Goal: Task Accomplishment & Management: Complete application form

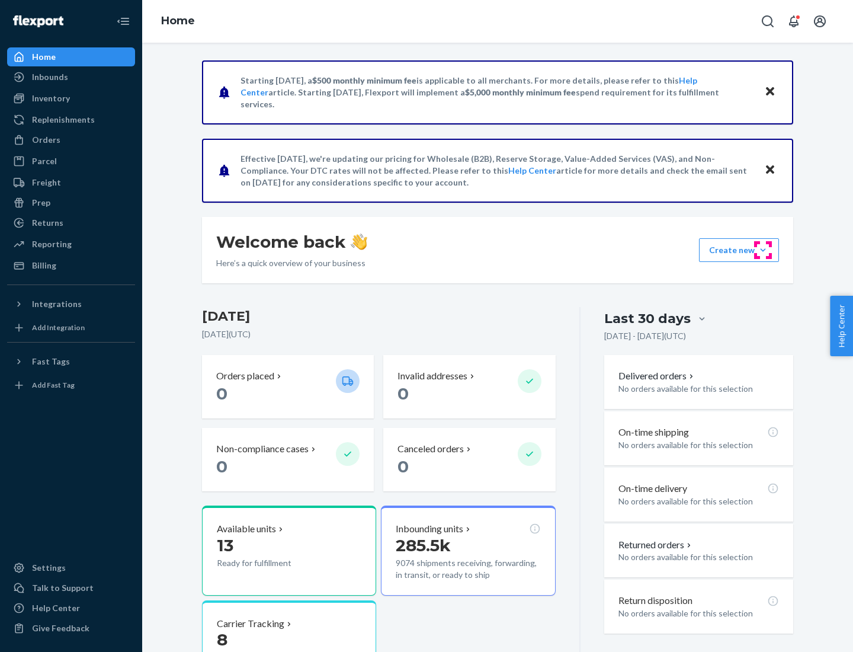
click at [763, 250] on button "Create new Create new inbound Create new order Create new product" at bounding box center [739, 250] width 80 height 24
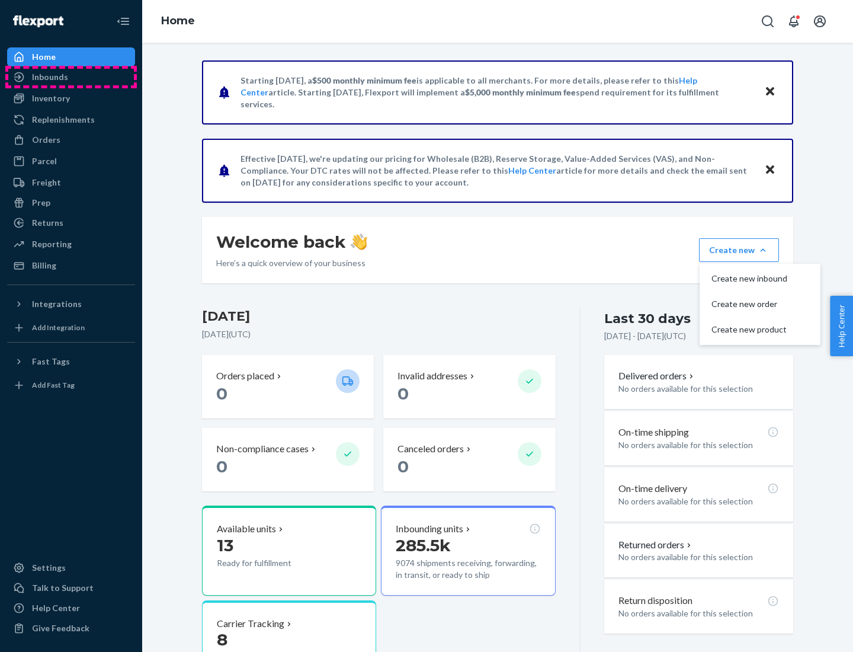
click at [71, 77] on div "Inbounds" at bounding box center [71, 77] width 126 height 17
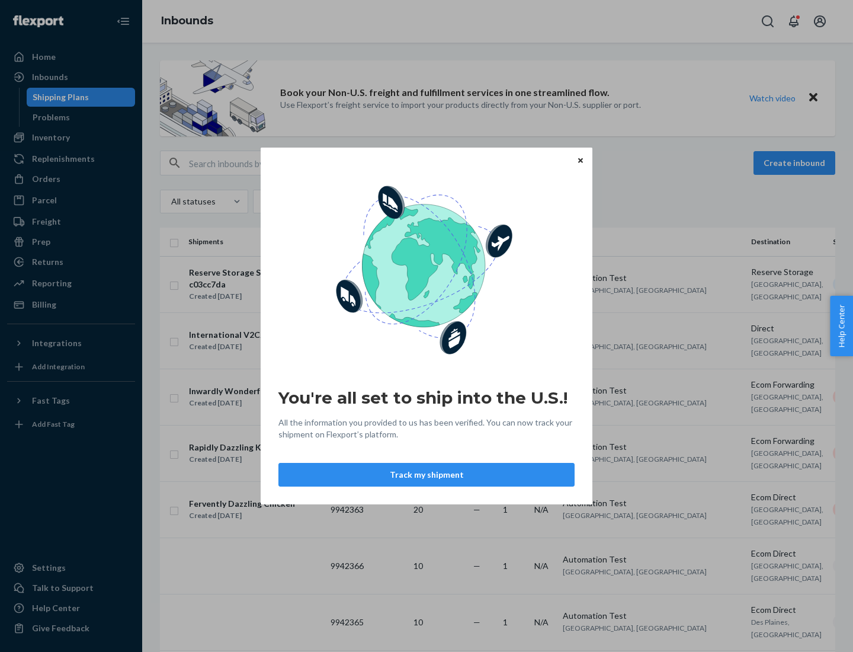
click at [427, 475] on button "Track my shipment" at bounding box center [426, 475] width 296 height 24
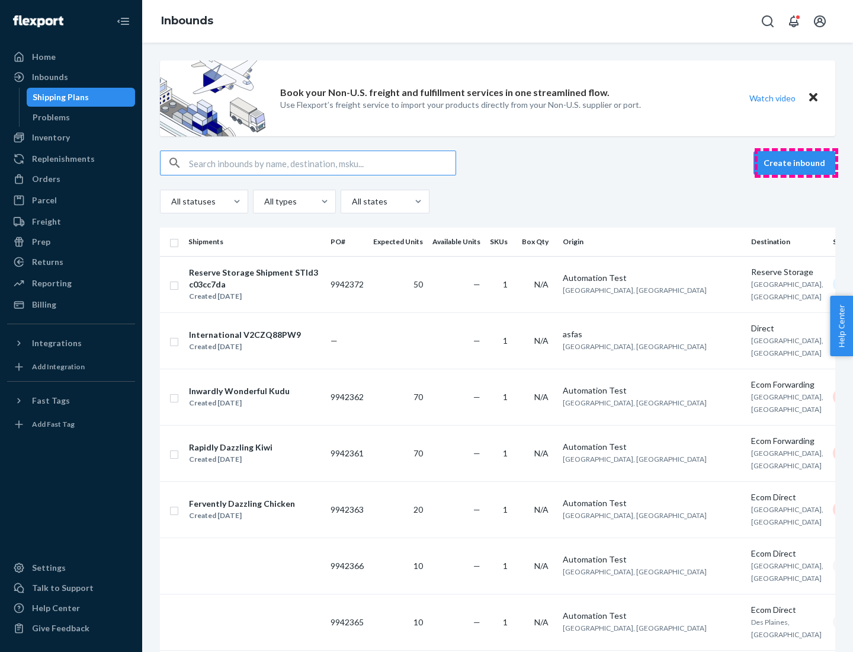
click at [796, 163] on button "Create inbound" at bounding box center [795, 163] width 82 height 24
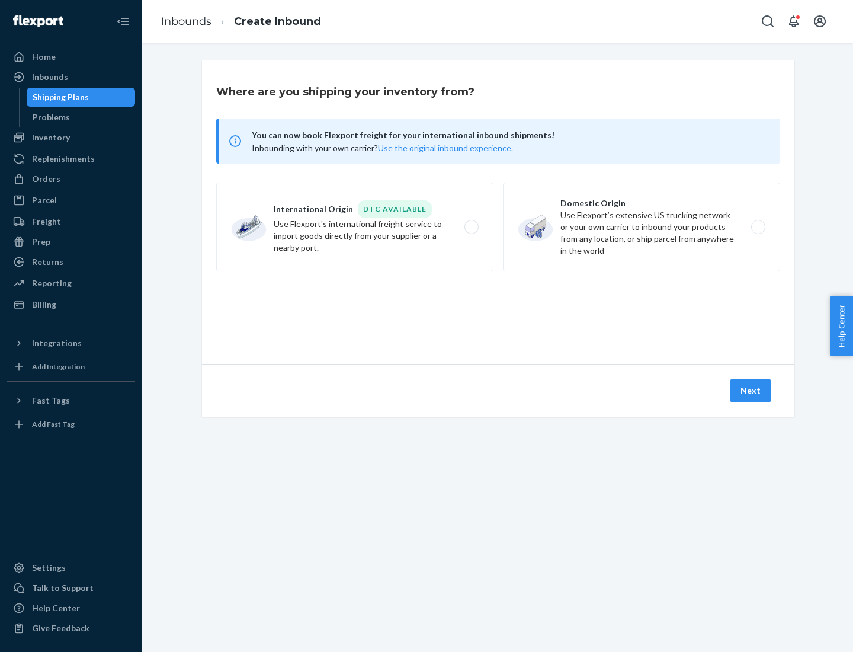
click at [355, 227] on label "International Origin DTC Available Use Flexport's international freight service…" at bounding box center [354, 226] width 277 height 89
click at [471, 227] on input "International Origin DTC Available Use Flexport's international freight service…" at bounding box center [475, 227] width 8 height 8
radio input "true"
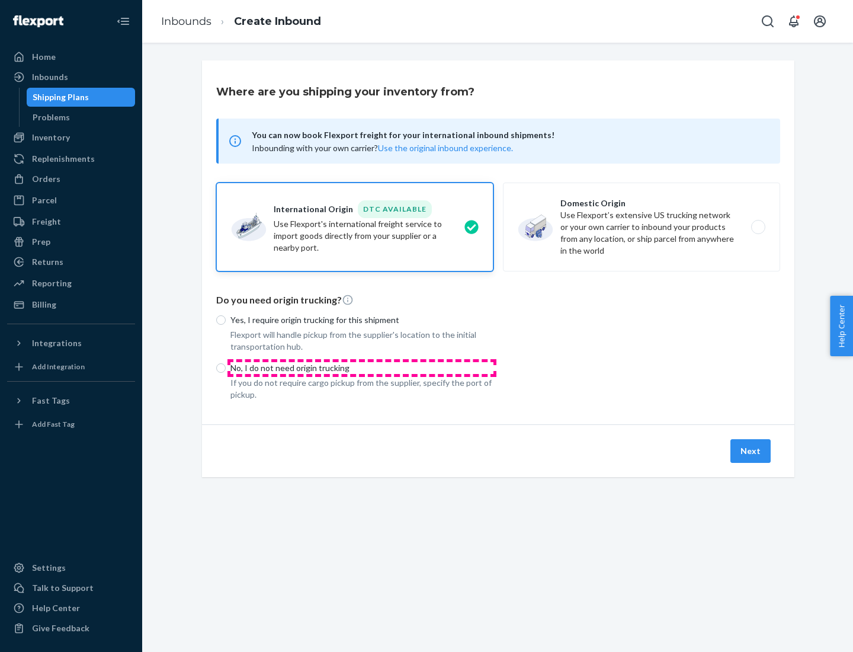
click at [362, 367] on p "No, I do not need origin trucking" at bounding box center [361, 368] width 263 height 12
click at [226, 367] on input "No, I do not need origin trucking" at bounding box center [220, 367] width 9 height 9
radio input "true"
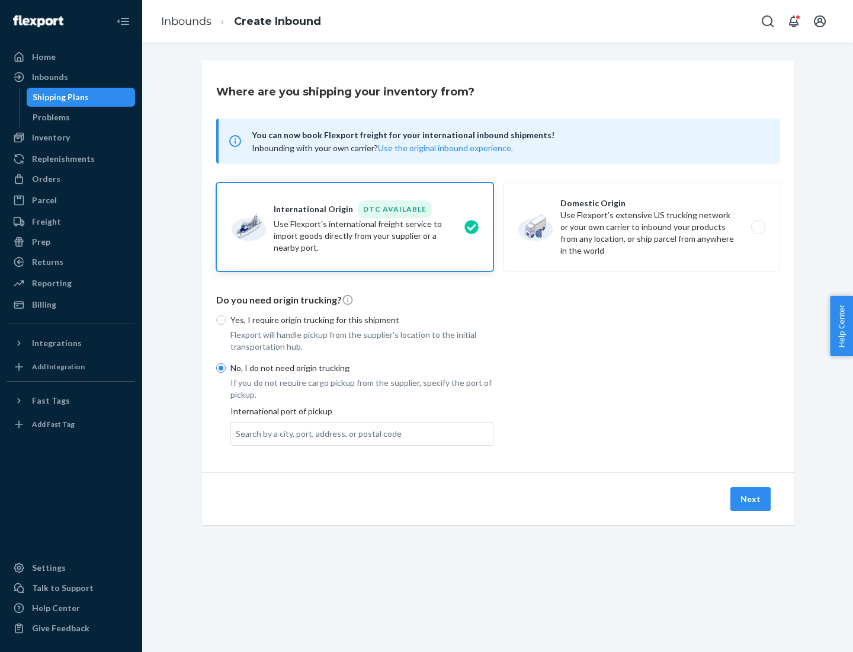
click at [316, 433] on div "Search by a city, port, address, or postal code" at bounding box center [319, 434] width 166 height 12
click at [237, 433] on input "Search by a city, port, address, or postal code" at bounding box center [236, 434] width 1 height 12
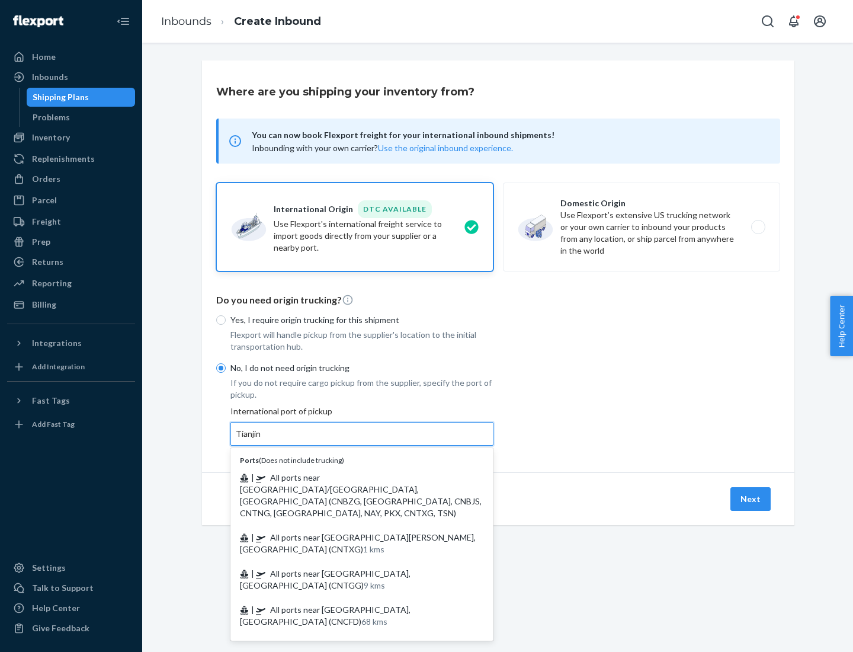
click at [350, 477] on span "| All ports near [GEOGRAPHIC_DATA]/[GEOGRAPHIC_DATA], [GEOGRAPHIC_DATA] (CNBZG,…" at bounding box center [361, 495] width 242 height 46
click at [262, 440] on input "Tianjin" at bounding box center [249, 434] width 26 height 12
type input "All ports near [GEOGRAPHIC_DATA]/[GEOGRAPHIC_DATA], [GEOGRAPHIC_DATA] (CNBZG, […"
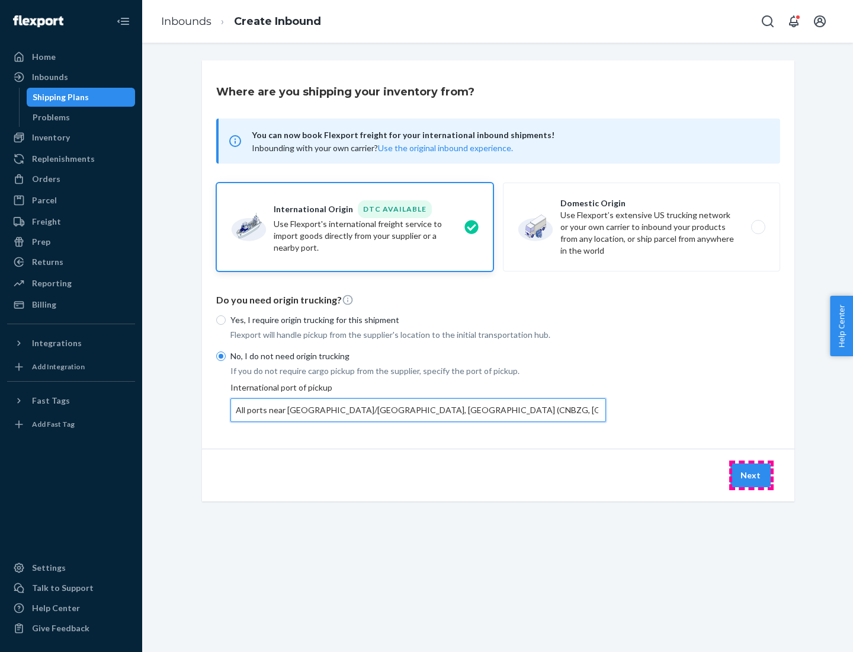
click at [751, 475] on button "Next" at bounding box center [751, 475] width 40 height 24
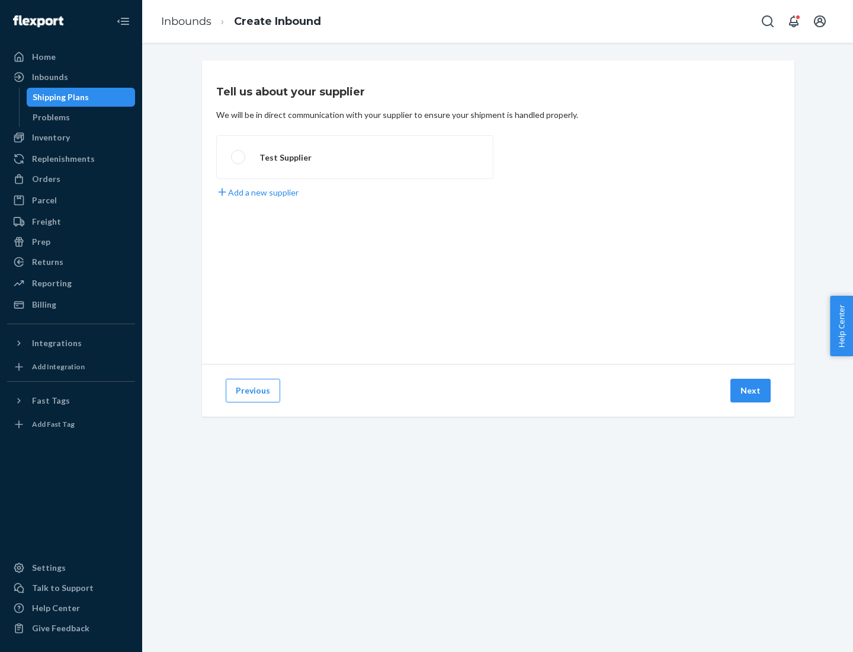
click at [355, 157] on label "Test Supplier" at bounding box center [354, 157] width 277 height 44
click at [239, 157] on input "Test Supplier" at bounding box center [235, 157] width 8 height 8
radio input "true"
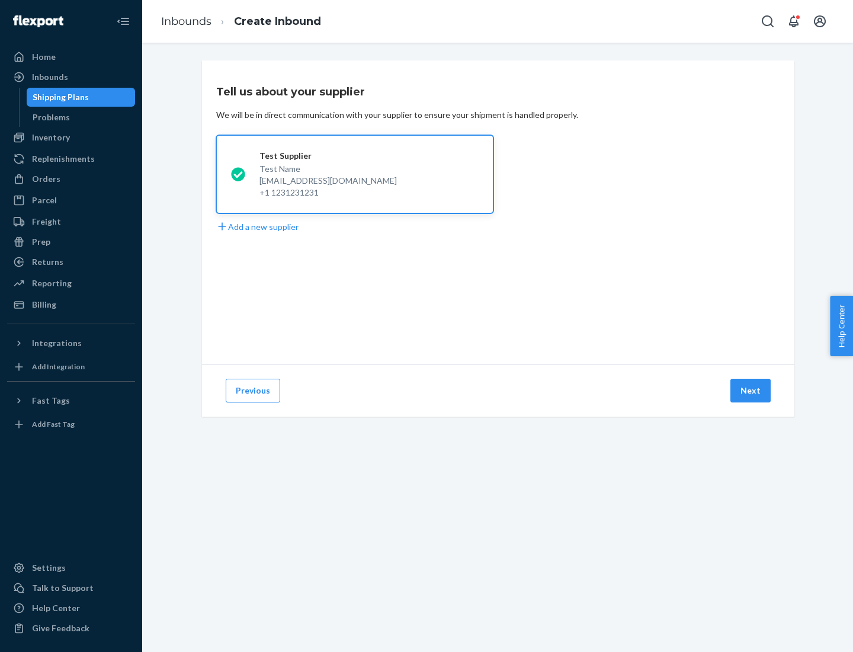
click at [751, 390] on button "Next" at bounding box center [751, 391] width 40 height 24
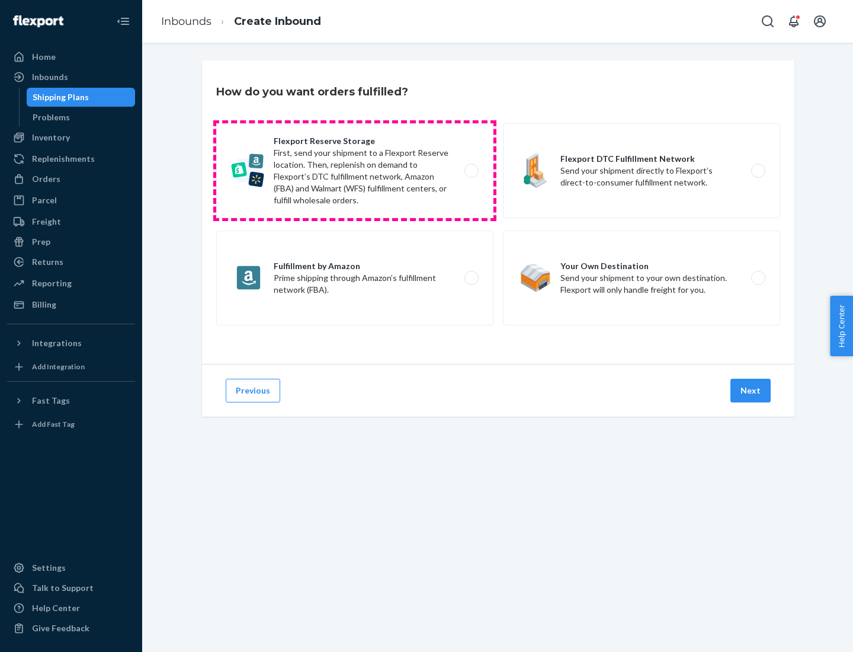
click at [355, 171] on label "Flexport Reserve Storage First, send your shipment to a Flexport Reserve locati…" at bounding box center [354, 170] width 277 height 95
click at [471, 171] on input "Flexport Reserve Storage First, send your shipment to a Flexport Reserve locati…" at bounding box center [475, 171] width 8 height 8
radio input "true"
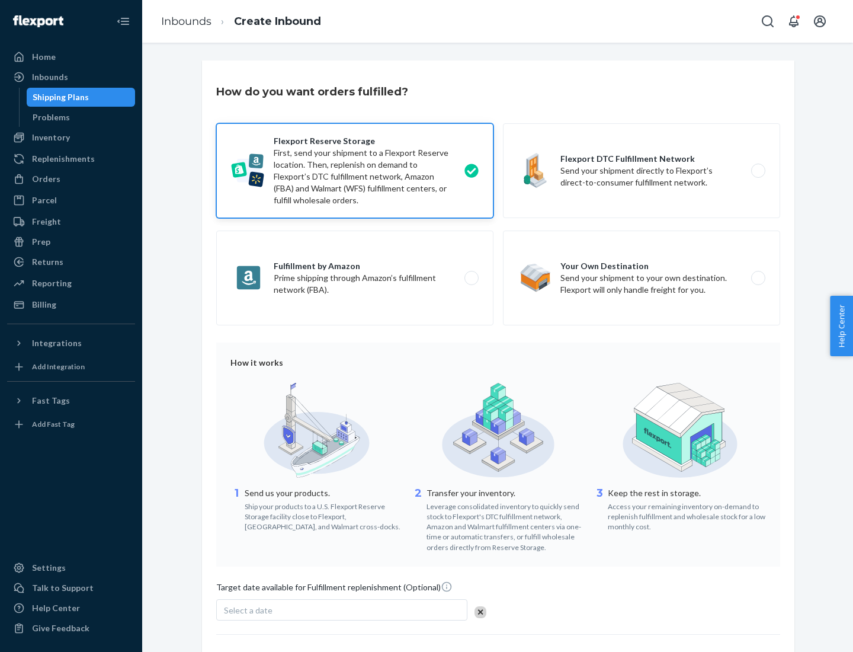
scroll to position [97, 0]
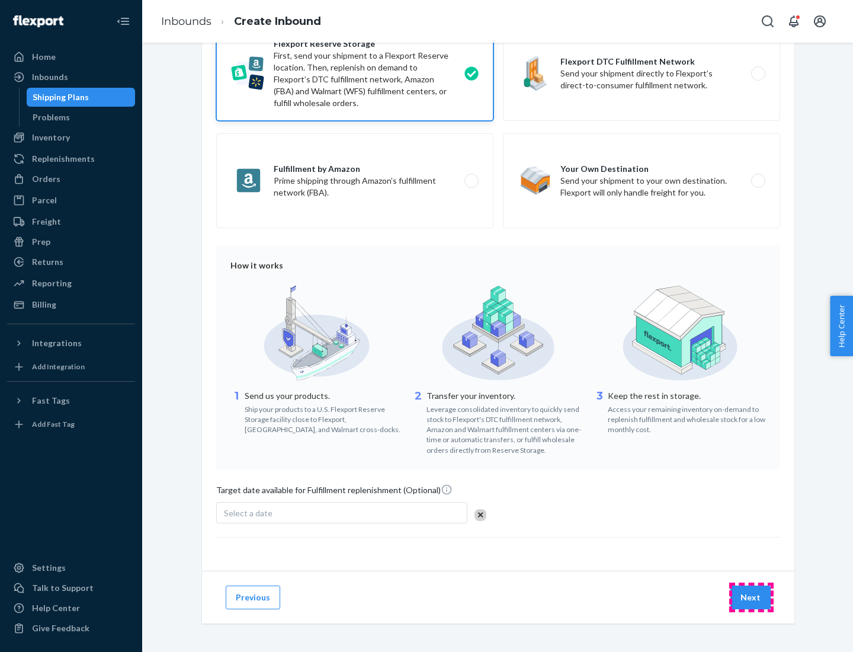
click at [751, 597] on button "Next" at bounding box center [751, 597] width 40 height 24
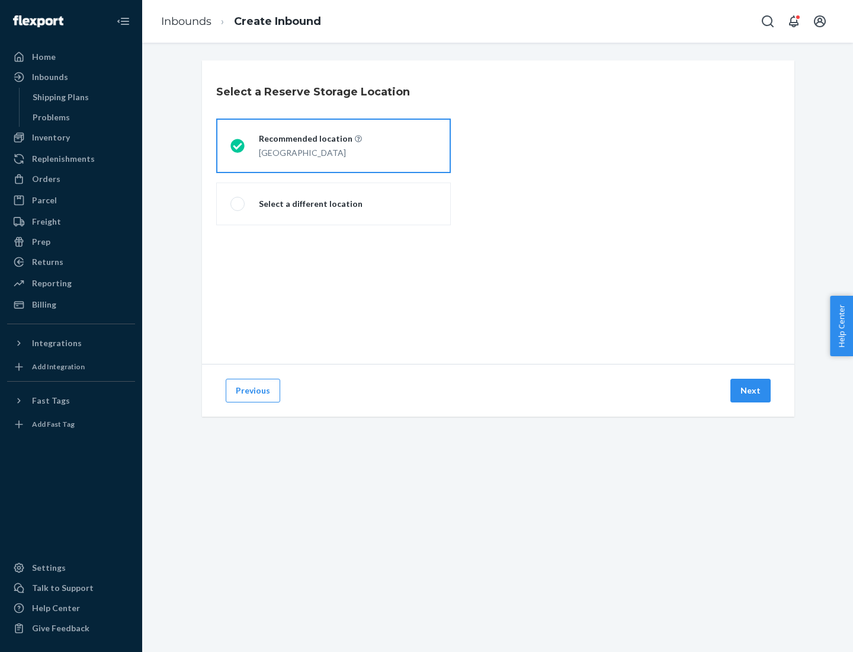
click at [334, 146] on div "[GEOGRAPHIC_DATA]" at bounding box center [310, 152] width 103 height 14
click at [238, 146] on input "Recommended location [GEOGRAPHIC_DATA]" at bounding box center [234, 146] width 8 height 8
click at [751, 390] on button "Next" at bounding box center [751, 391] width 40 height 24
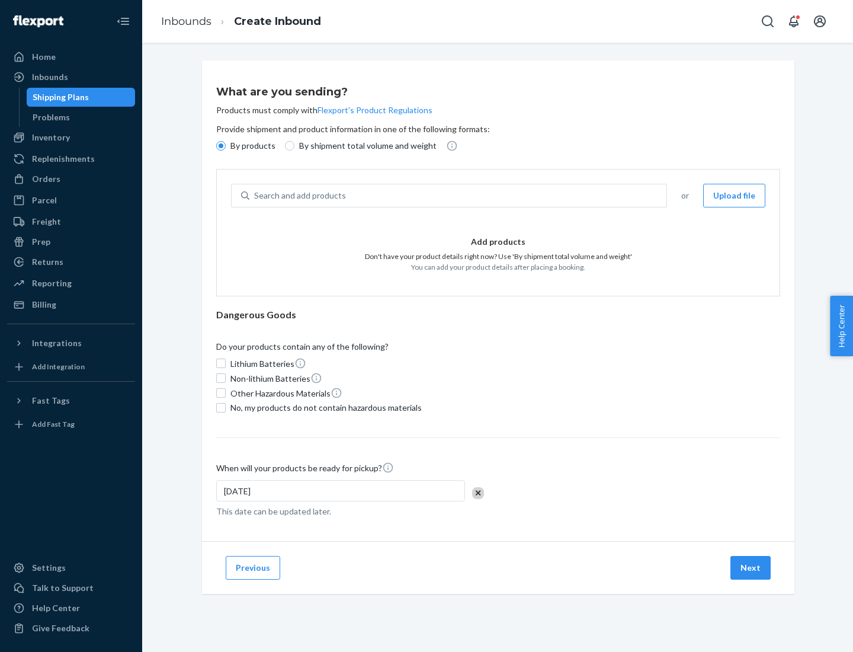
click at [459, 196] on div "Search and add products" at bounding box center [457, 195] width 417 height 21
click at [255, 196] on input "Search and add products" at bounding box center [254, 196] width 1 height 12
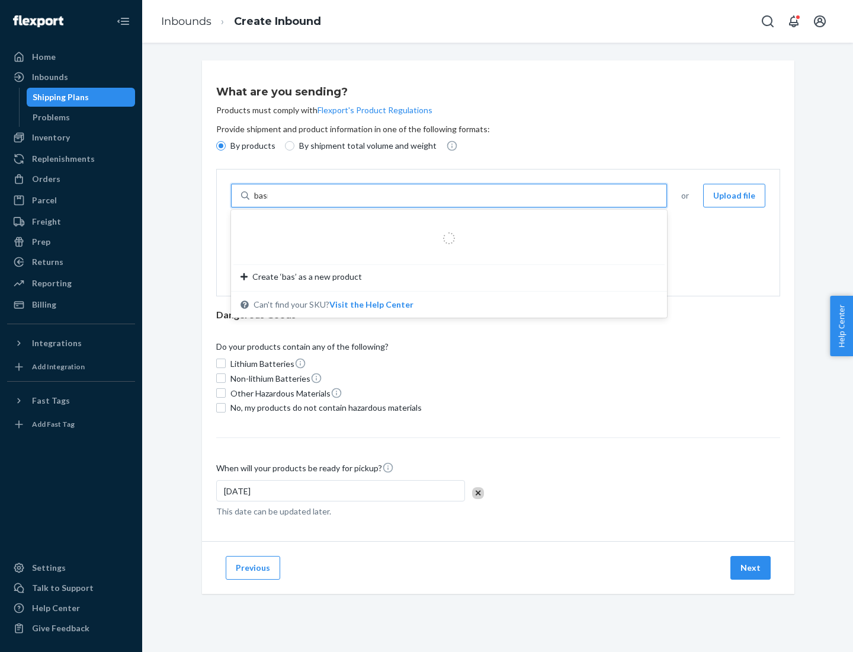
type input "basic"
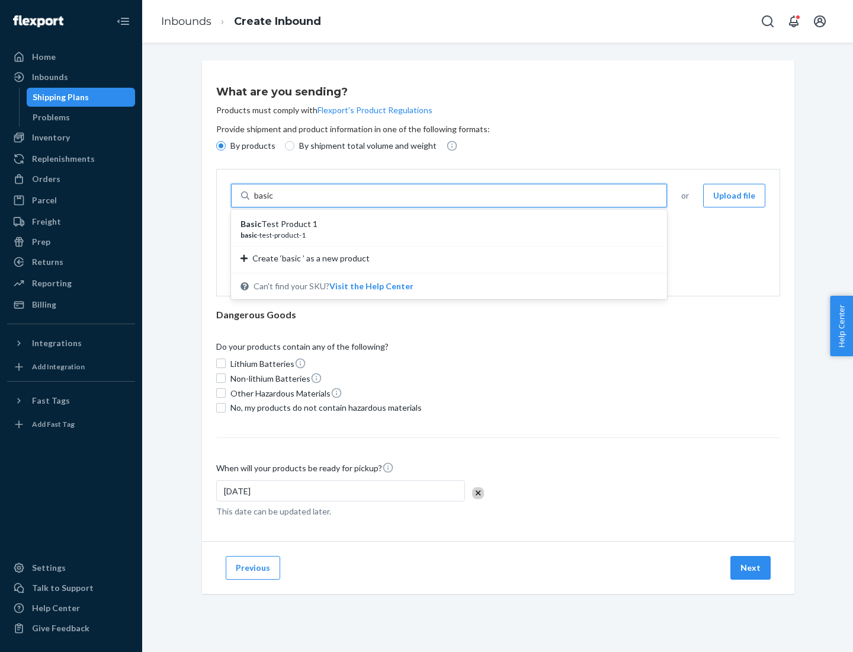
click at [445, 224] on div "Basic Test Product 1" at bounding box center [445, 224] width 408 height 12
click at [276, 201] on input "basic" at bounding box center [264, 196] width 21 height 12
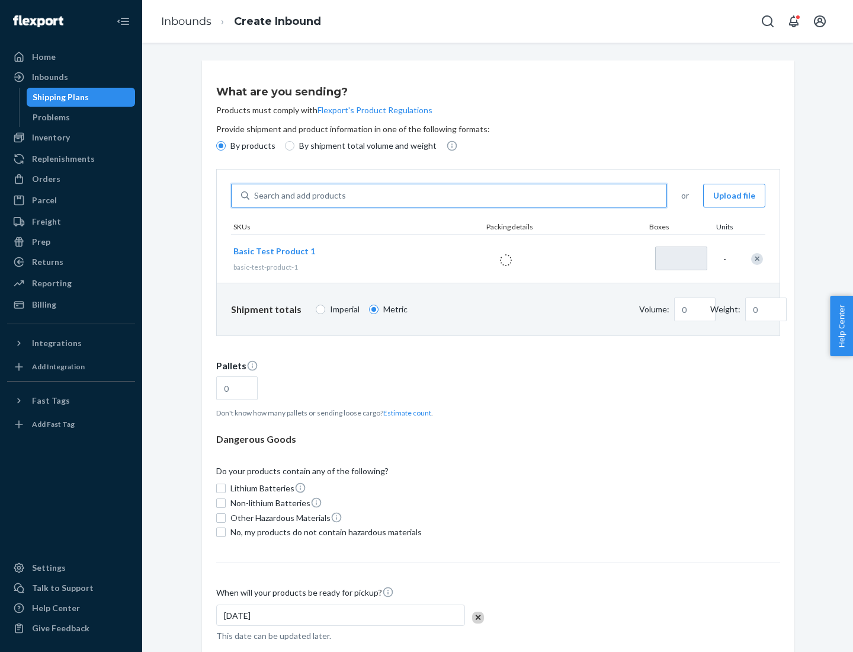
type input "1"
type input "1.09"
type input "3.27"
type input "3"
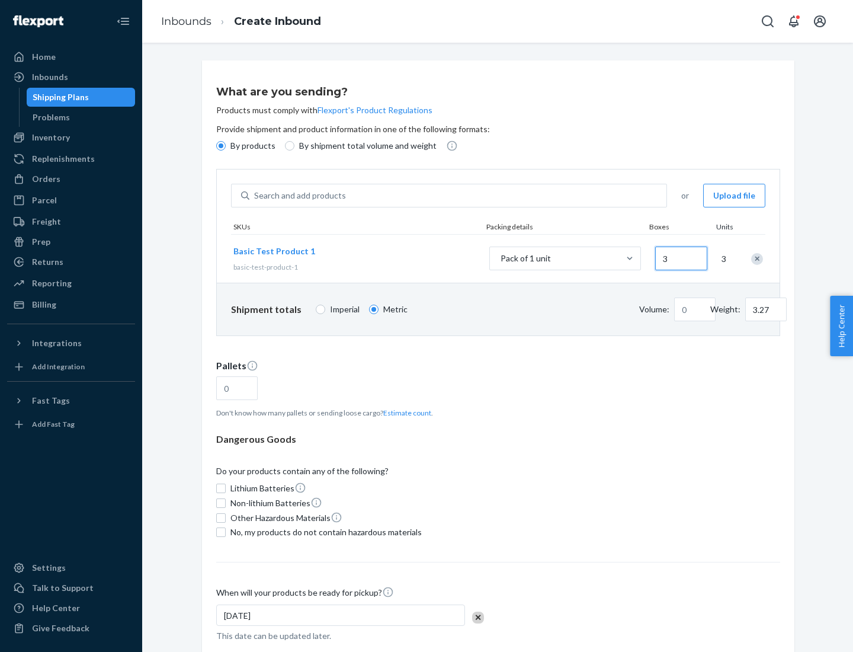
type input "0.01"
type input "32.66"
type input "30"
type input "0.07"
type input "326.59"
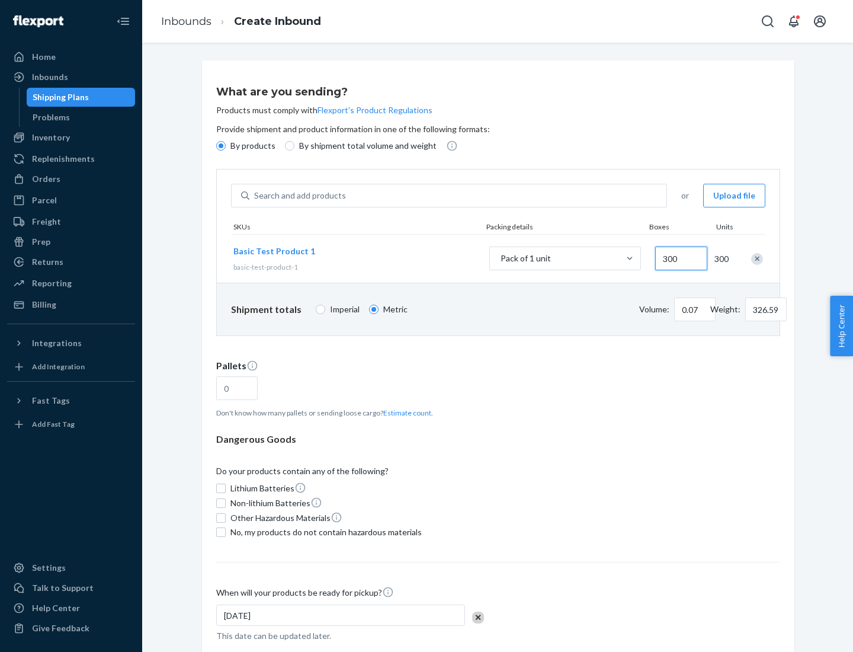
type input "3000"
type input "0.68"
type input "3265.86"
type input "1.09"
type input "1"
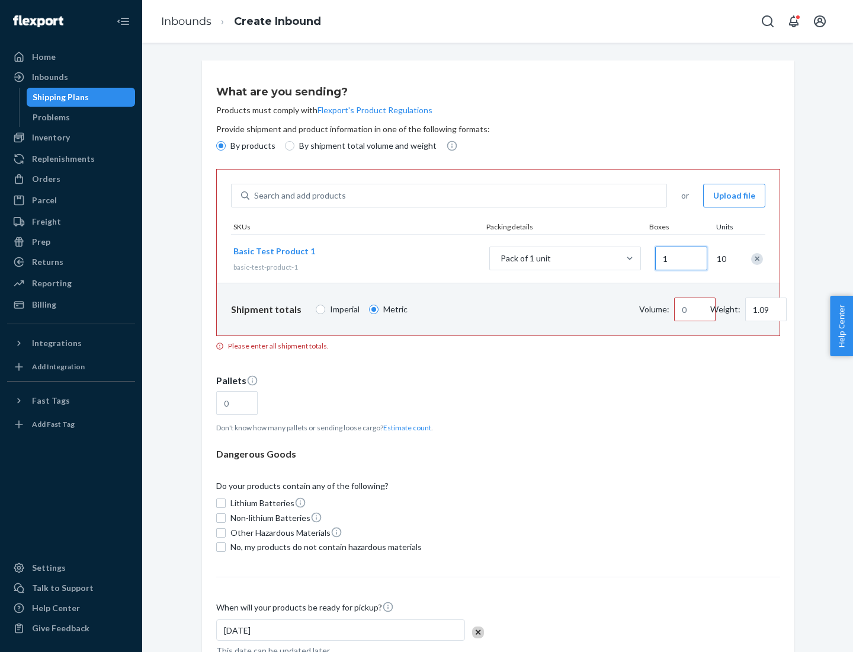
type input "10.89"
type input "100"
type input "0.02"
type input "108.86"
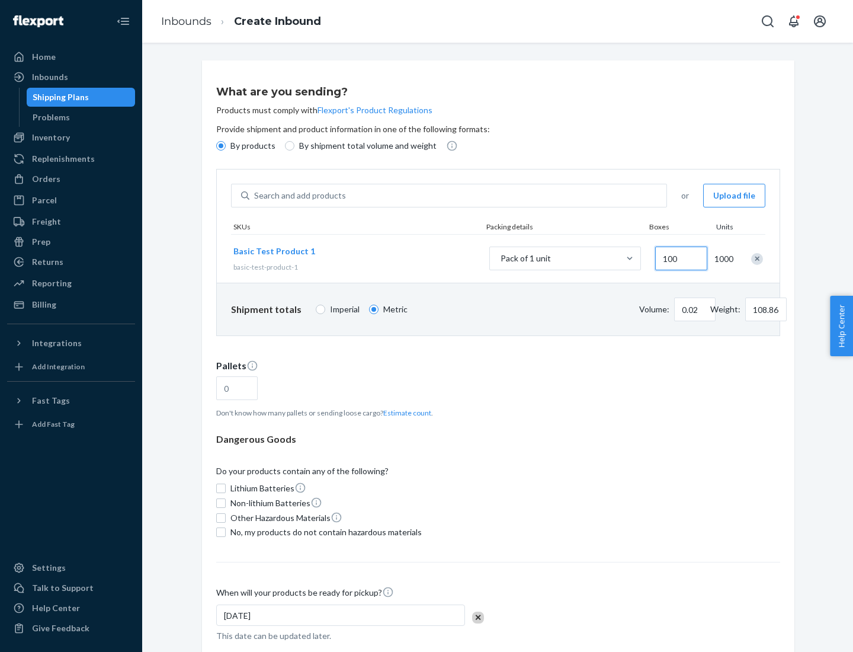
type input "0.23"
type input "1088.62"
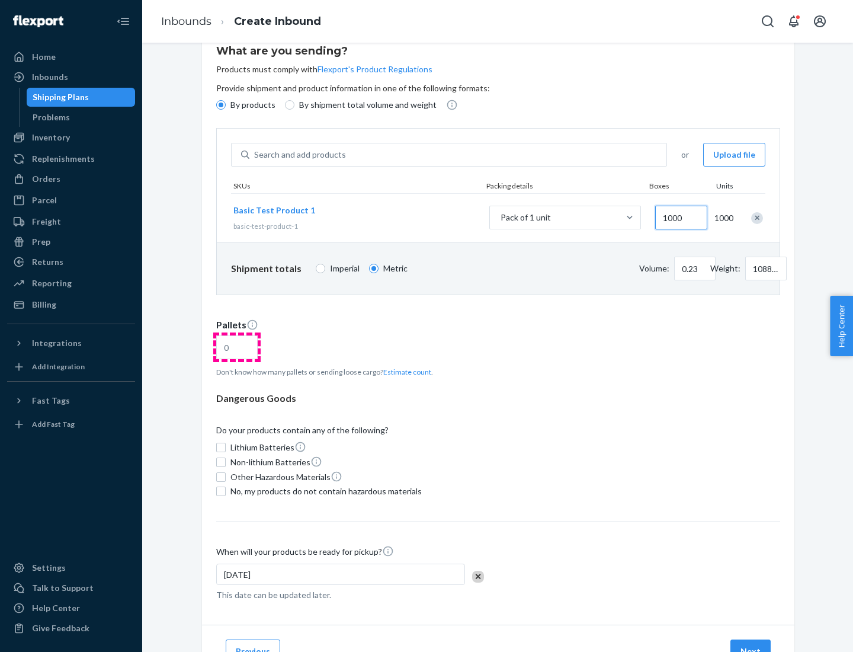
type input "1000"
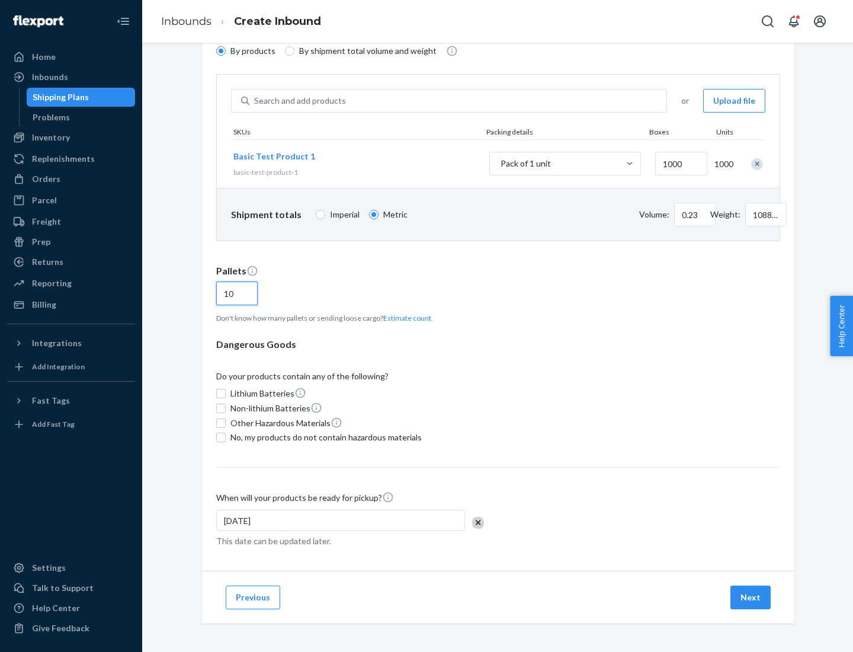
type input "10"
click at [324, 437] on span "No, my products do not contain hazardous materials" at bounding box center [325, 437] width 191 height 12
click at [226, 437] on input "No, my products do not contain hazardous materials" at bounding box center [220, 437] width 9 height 9
checkbox input "true"
click at [751, 597] on button "Next" at bounding box center [751, 597] width 40 height 24
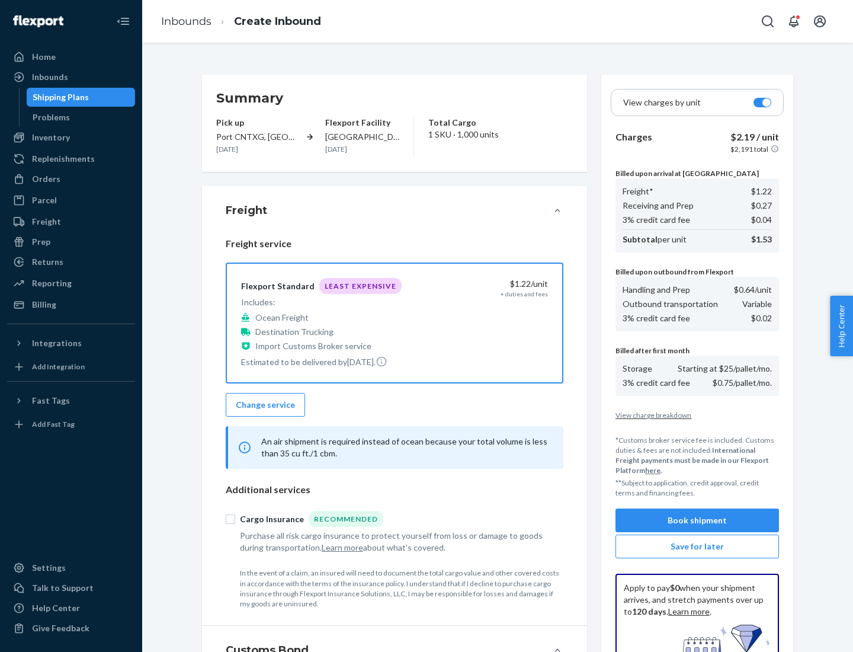
scroll to position [173, 0]
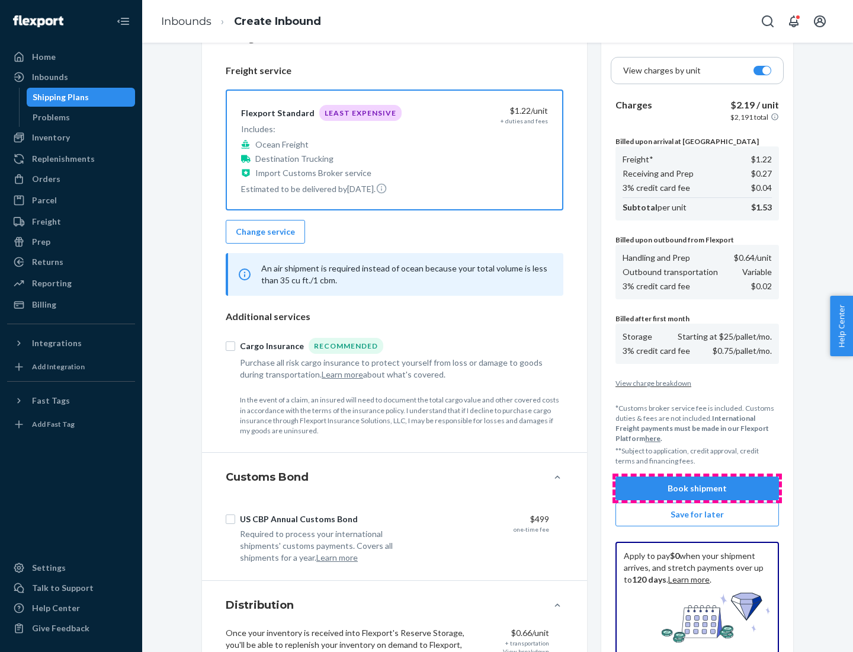
click at [697, 488] on button "Book shipment" at bounding box center [698, 488] width 164 height 24
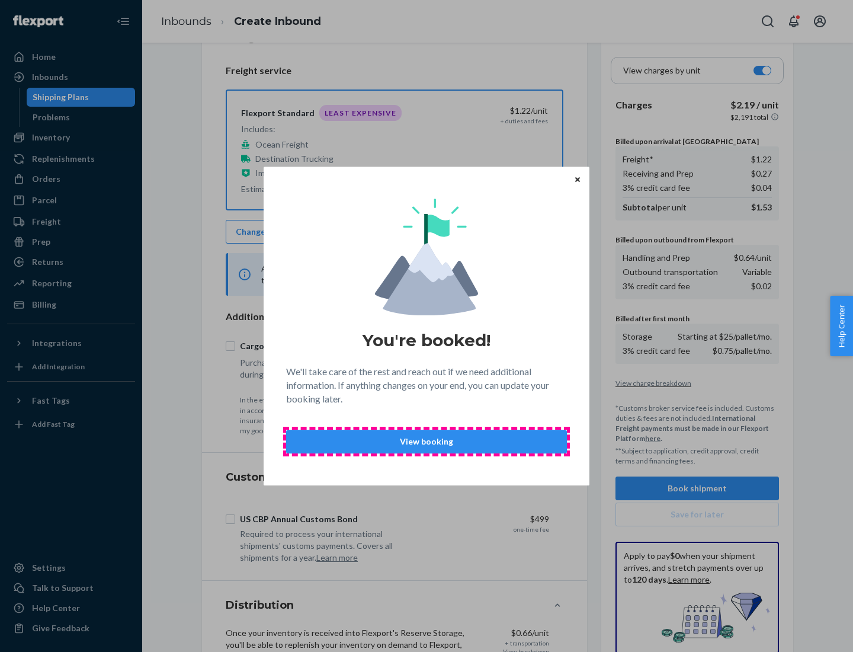
click at [427, 441] on p "View booking" at bounding box center [426, 441] width 261 height 12
